Goal: Book appointment/travel/reservation

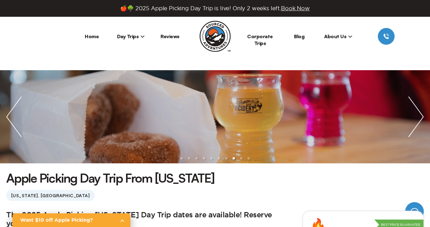
click at [131, 32] on li "Day Trips [US_STATE][GEOGRAPHIC_DATA] [GEOGRAPHIC_DATA] [GEOGRAPHIC_DATA]" at bounding box center [131, 36] width 39 height 17
click at [132, 35] on span "Day Trips" at bounding box center [131, 36] width 28 height 6
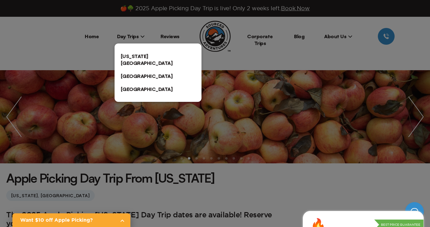
click at [236, 61] on div at bounding box center [215, 113] width 430 height 227
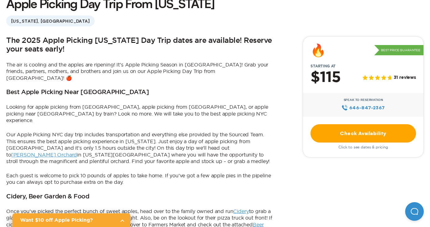
scroll to position [223, 0]
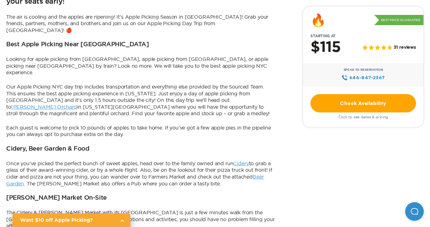
click at [342, 104] on link "Check Availability" at bounding box center [364, 103] width 106 height 18
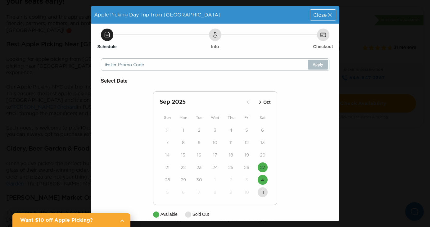
click at [260, 102] on icon "button" at bounding box center [260, 102] width 6 height 6
click at [263, 132] on time "4" at bounding box center [262, 130] width 3 height 6
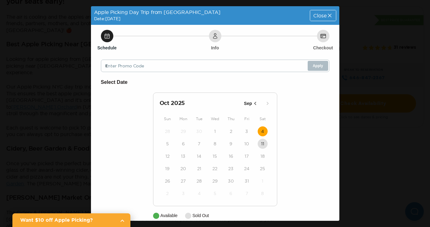
scroll to position [34, 0]
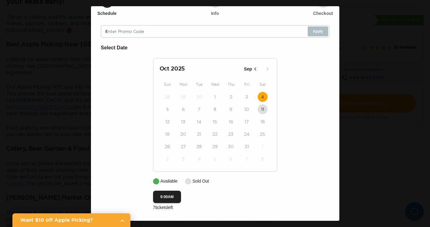
click at [254, 70] on icon "button" at bounding box center [255, 69] width 6 height 6
click at [264, 146] on time "4" at bounding box center [262, 147] width 3 height 6
click at [263, 131] on time "27" at bounding box center [262, 134] width 5 height 6
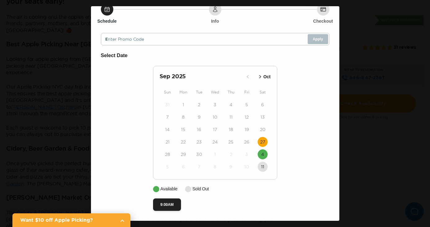
scroll to position [27, 0]
click at [261, 77] on icon "button" at bounding box center [260, 77] width 6 height 6
click at [255, 78] on icon "button" at bounding box center [255, 77] width 6 height 6
click at [266, 142] on button "27" at bounding box center [263, 142] width 10 height 10
click at [171, 207] on button "9:00AM" at bounding box center [167, 205] width 28 height 12
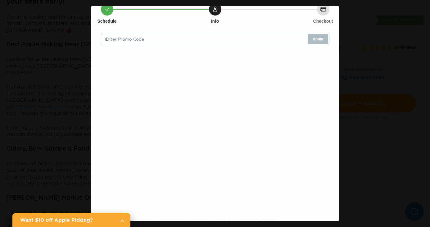
scroll to position [0, 0]
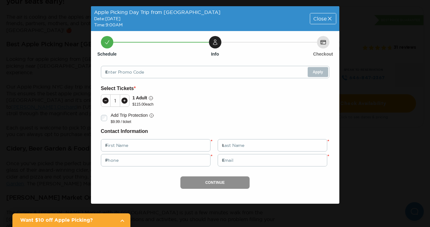
click at [125, 100] on icon at bounding box center [125, 101] width 6 height 6
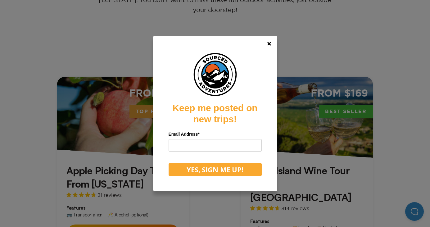
scroll to position [172, 0]
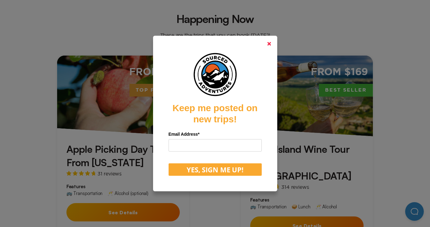
click at [267, 45] on link at bounding box center [269, 43] width 15 height 15
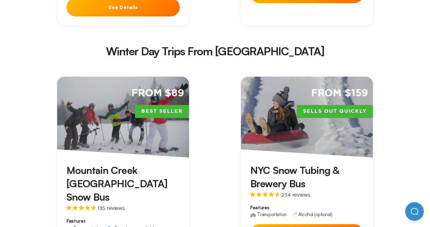
scroll to position [1103, 0]
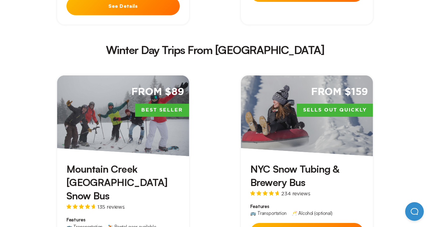
click at [114, 163] on h3 "Mountain Creek NYC Snow Bus" at bounding box center [123, 183] width 113 height 40
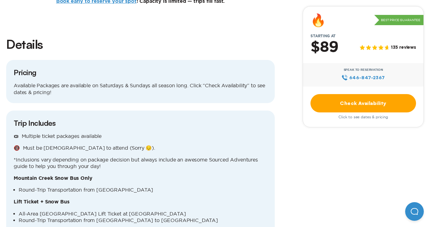
scroll to position [615, 0]
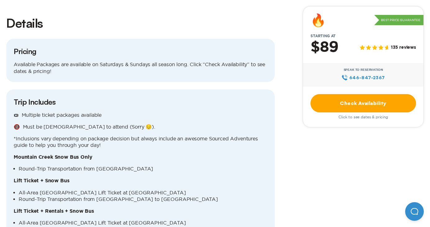
click at [342, 101] on link "Check Availability" at bounding box center [364, 103] width 106 height 18
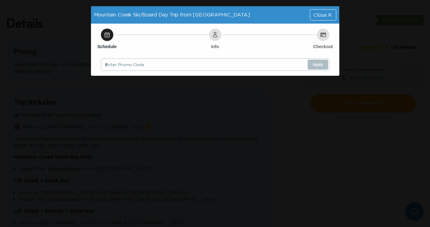
scroll to position [0, 0]
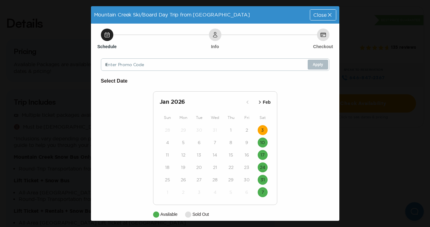
click at [262, 128] on time "3" at bounding box center [262, 130] width 3 height 6
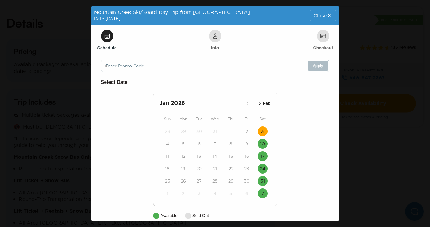
scroll to position [27, 0]
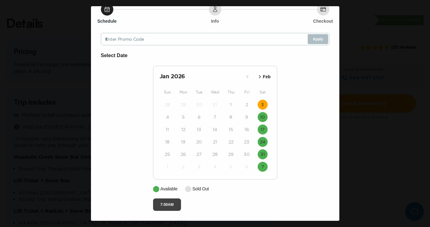
click at [171, 201] on button "7:00AM" at bounding box center [167, 205] width 28 height 12
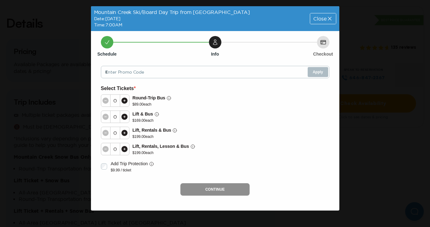
scroll to position [0, 0]
